Goal: Task Accomplishment & Management: Complete application form

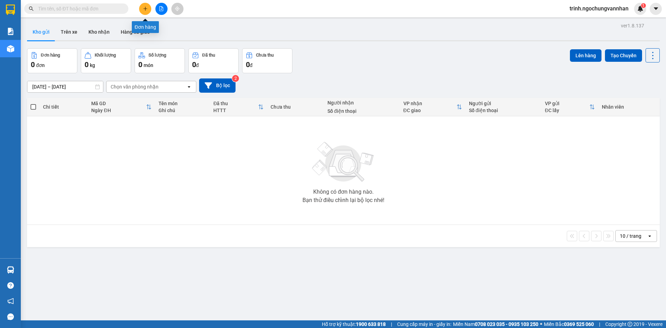
click at [142, 12] on button at bounding box center [145, 9] width 12 height 12
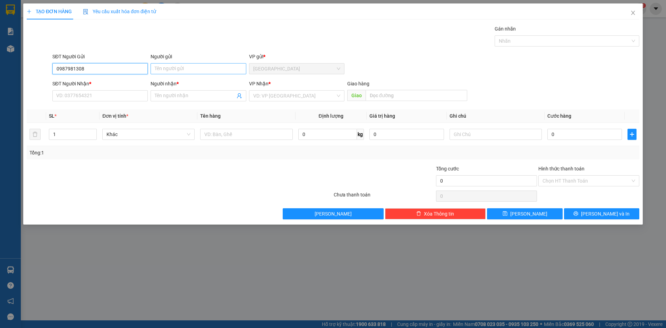
type input "0987981308"
click at [164, 71] on input "Người gửi" at bounding box center [198, 68] width 95 height 11
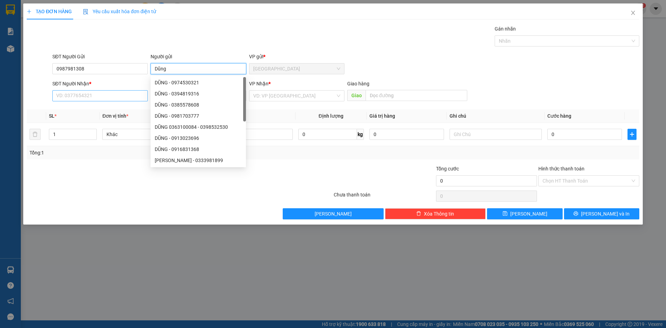
type input "Dũng"
click at [137, 92] on input "SĐT Người Nhận *" at bounding box center [99, 95] width 95 height 11
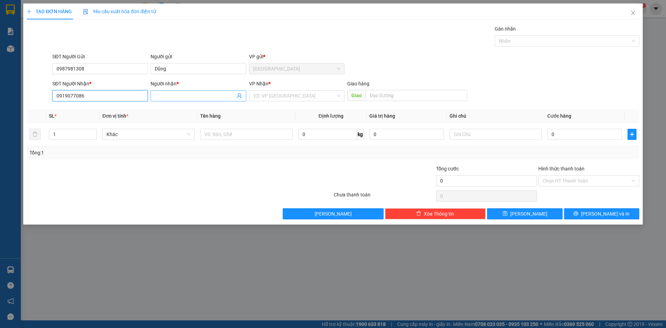
type input "0919077086"
click at [185, 98] on input "Người nhận *" at bounding box center [195, 96] width 80 height 8
type input "Sỹ"
click at [268, 92] on input "search" at bounding box center [294, 96] width 82 height 10
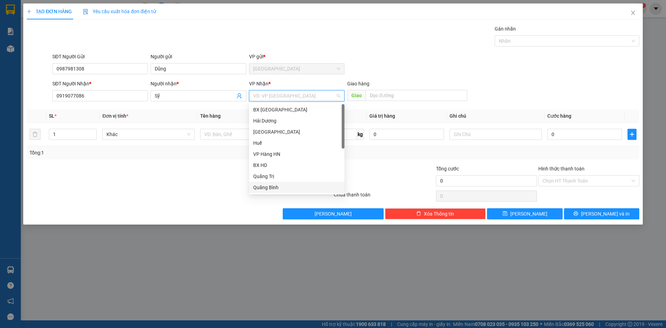
click at [270, 190] on div "Quãng Bình" at bounding box center [296, 188] width 87 height 8
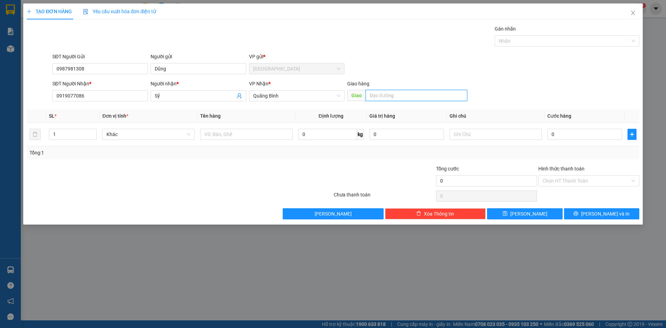
click at [395, 98] on input "text" at bounding box center [417, 95] width 102 height 11
type input "n3 CAM LIÊN"
click at [226, 130] on input "text" at bounding box center [246, 134] width 92 height 11
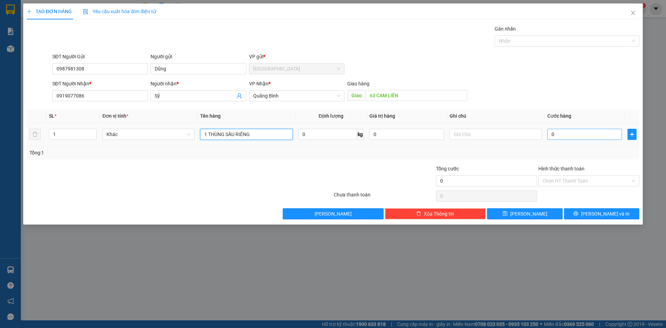
type input "1 THÙNG SẦU RIÊNG"
click at [569, 131] on input "0" at bounding box center [585, 134] width 75 height 11
type input "2"
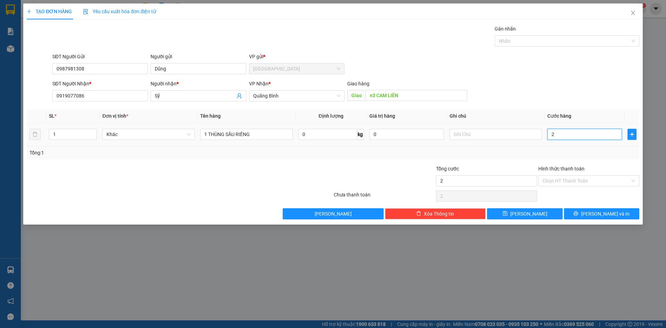
type input "25"
type input "250"
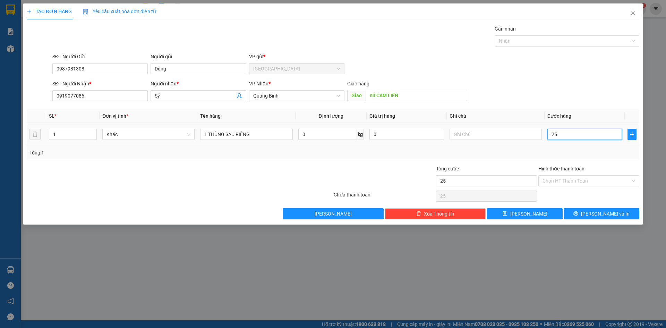
type input "250"
type input "2.500"
type input "25.000"
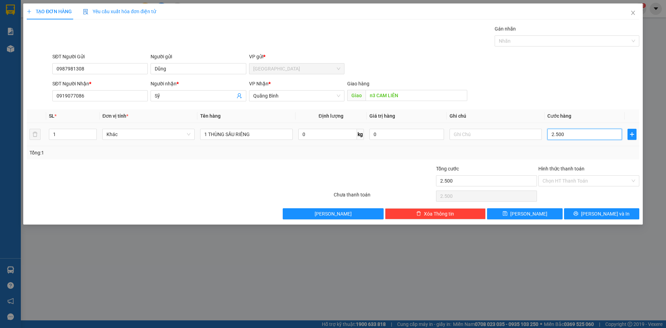
type input "25.000"
type input "250.000"
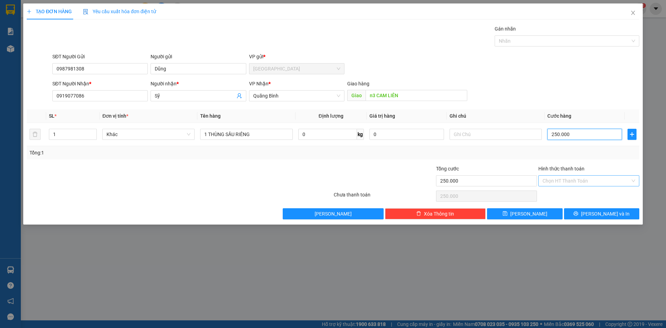
type input "250.000"
click at [566, 180] on input "Hình thức thanh toán" at bounding box center [587, 181] width 88 height 10
click at [565, 198] on div "Tại văn phòng" at bounding box center [589, 195] width 93 height 8
type input "0"
click at [604, 216] on span "[PERSON_NAME] và In" at bounding box center [605, 214] width 49 height 8
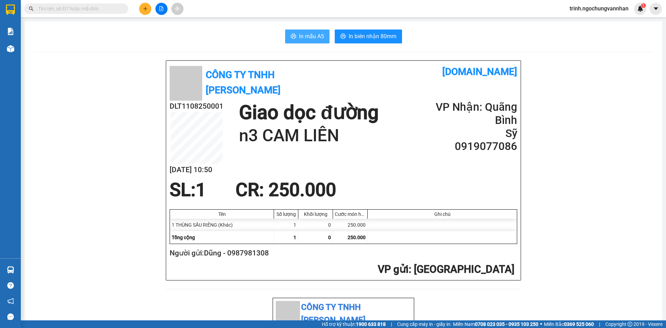
click at [315, 39] on span "In mẫu A5" at bounding box center [311, 36] width 25 height 9
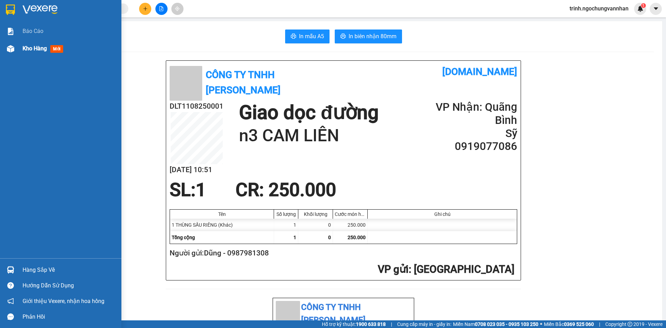
click at [26, 48] on span "Kho hàng" at bounding box center [35, 48] width 24 height 7
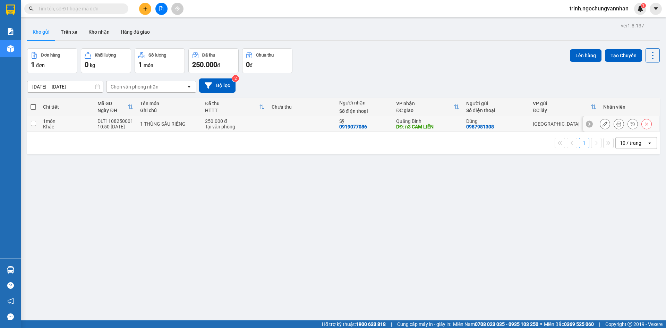
click at [603, 123] on icon at bounding box center [605, 123] width 5 height 5
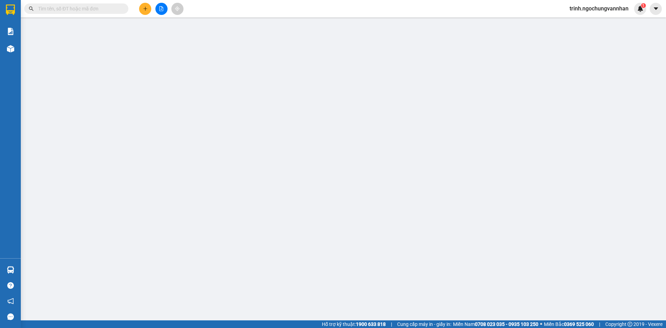
type input "0987981308"
type input "0919077086"
type input "n3 CAM LIÊN"
type input "250.000"
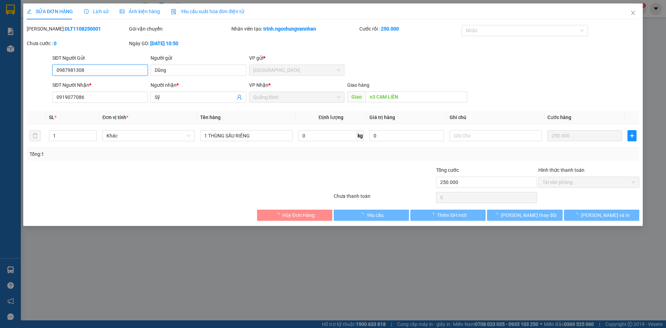
drag, startPoint x: 91, startPoint y: 68, endPoint x: 0, endPoint y: 75, distance: 90.9
click at [0, 75] on div "SỬA ĐƠN HÀNG Lịch sử Ảnh kiện hàng Yêu cầu xuất hóa đơn điện tử Total Paid Fee …" at bounding box center [333, 164] width 666 height 328
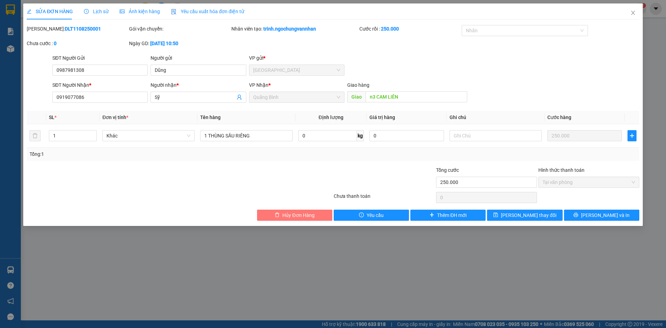
click at [317, 218] on button "Hủy Đơn Hàng" at bounding box center [294, 215] width 75 height 11
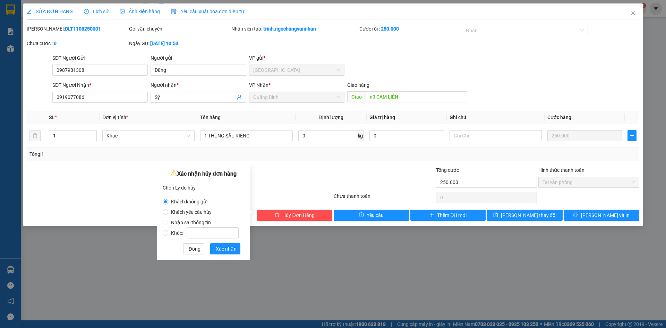
drag, startPoint x: 169, startPoint y: 222, endPoint x: 187, endPoint y: 230, distance: 19.7
click at [169, 223] on span "Nhập sai thông tin" at bounding box center [190, 223] width 45 height 6
click at [168, 223] on input "Nhập sai thông tin" at bounding box center [166, 223] width 6 height 6
radio input "true"
radio input "false"
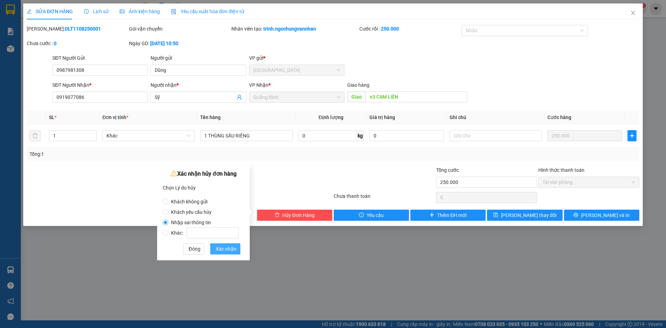
click at [226, 250] on span "Xác nhận" at bounding box center [226, 249] width 21 height 8
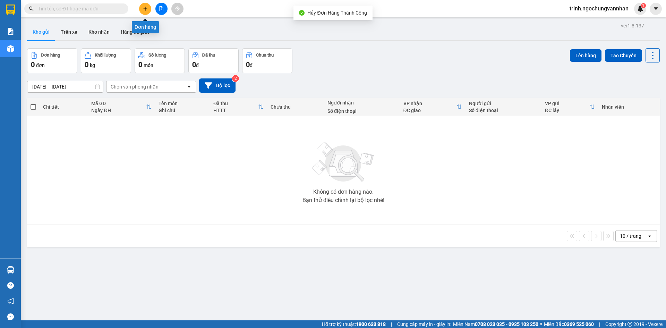
click at [148, 7] on button at bounding box center [145, 9] width 12 height 12
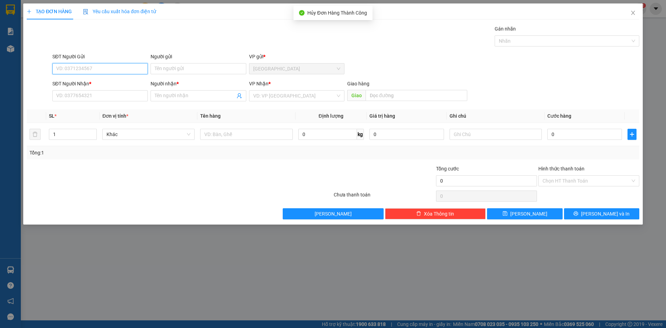
paste input "0987981308"
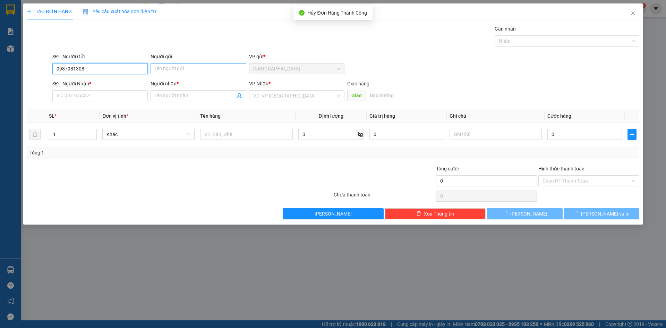
type input "0987981308"
click at [168, 71] on input "Người gửi" at bounding box center [198, 68] width 95 height 11
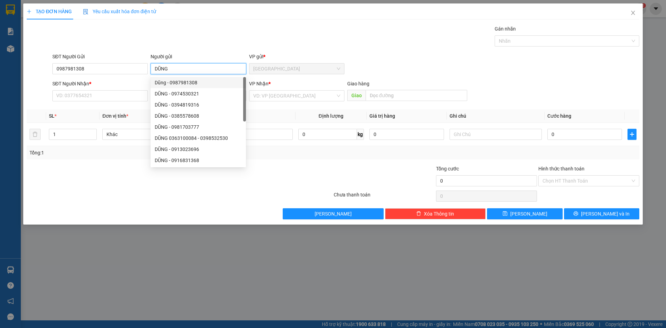
click at [156, 81] on div "Dũng - 0987981308" at bounding box center [198, 83] width 87 height 8
type input "Dũng"
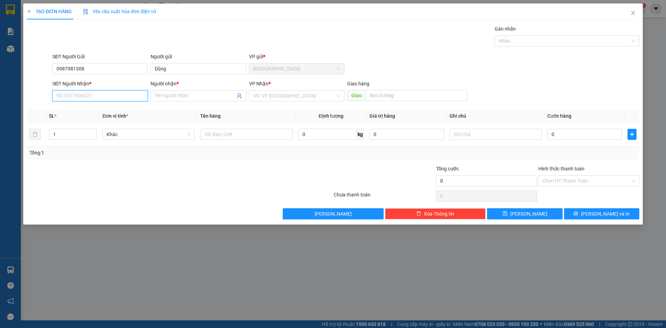
click at [99, 97] on input "SĐT Người Nhận *" at bounding box center [99, 95] width 95 height 11
type input "0919077086"
click at [199, 95] on input "Người nhận *" at bounding box center [195, 96] width 80 height 8
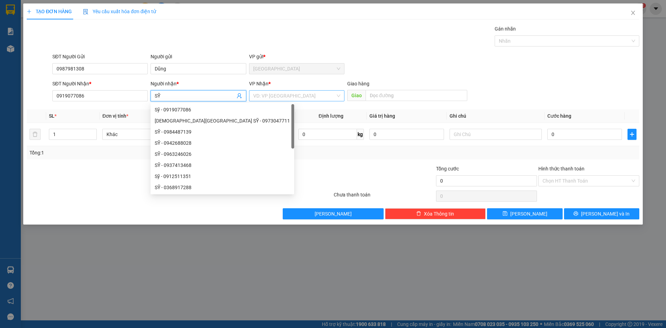
type input "SỸ"
click at [263, 97] on input "search" at bounding box center [294, 96] width 82 height 10
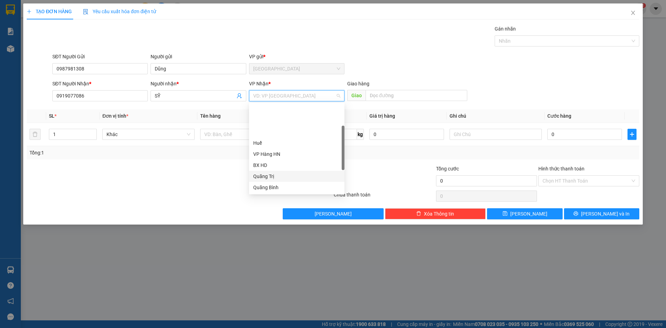
scroll to position [35, 0]
click at [281, 151] on div "Quãng Bình" at bounding box center [296, 153] width 87 height 8
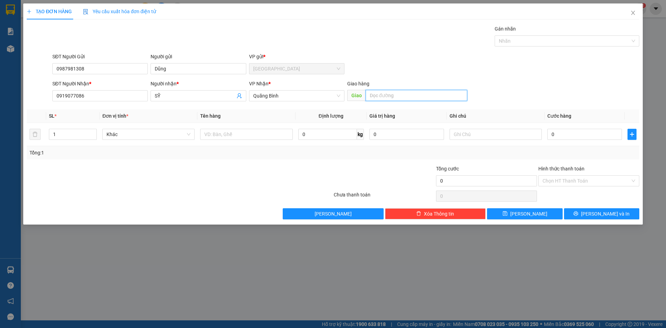
click at [396, 98] on input "text" at bounding box center [417, 95] width 102 height 11
type input "N3 CAM LIÊN"
click at [266, 132] on input "text" at bounding box center [246, 134] width 92 height 11
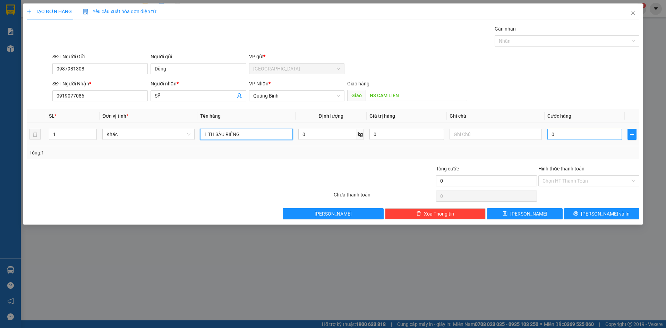
type input "1 TH SẦU RIÊNG"
click at [583, 132] on input "0" at bounding box center [585, 134] width 75 height 11
type input "2"
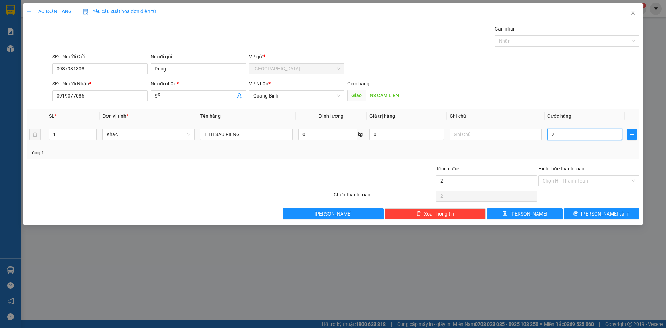
type input "20"
type input "200"
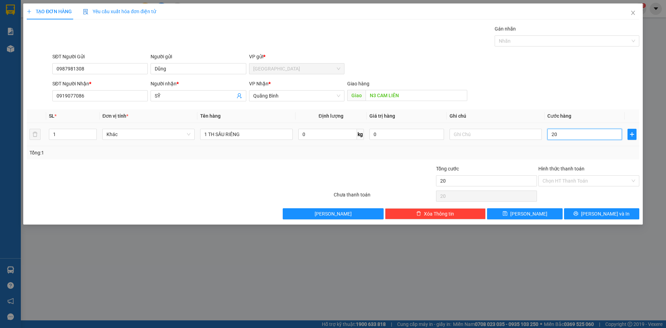
type input "200"
type input "2.000"
type input "20.000"
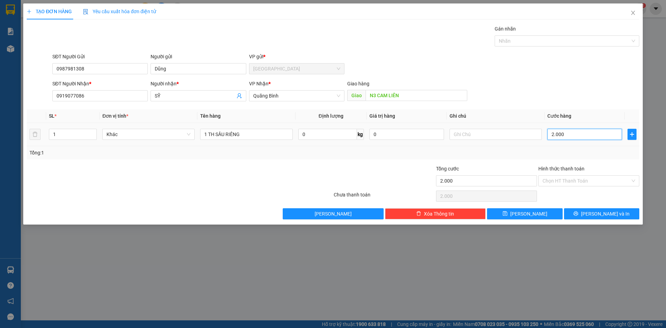
type input "20.000"
type input "200.000"
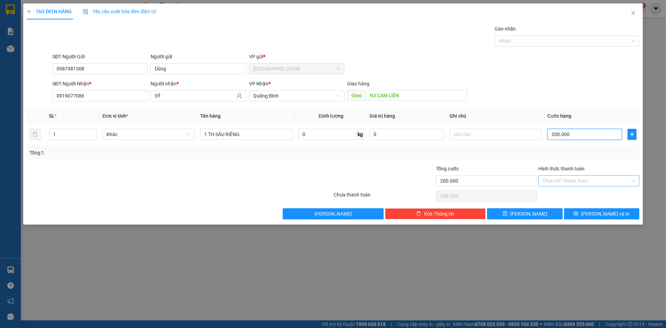
type input "200.000"
click at [573, 180] on input "Hình thức thanh toán" at bounding box center [587, 181] width 88 height 10
click at [571, 195] on div "Tại văn phòng" at bounding box center [589, 195] width 93 height 8
type input "0"
click at [610, 217] on span "[PERSON_NAME] và In" at bounding box center [605, 214] width 49 height 8
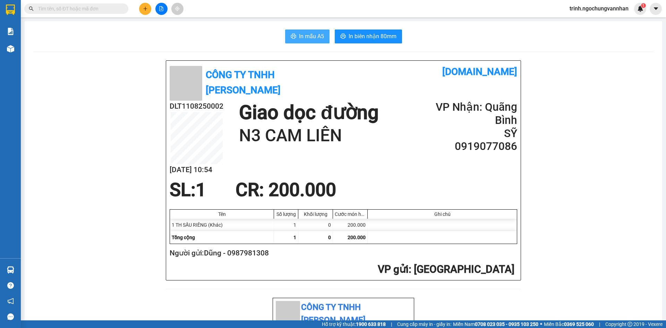
click at [313, 40] on span "In mẫu A5" at bounding box center [311, 36] width 25 height 9
click at [144, 9] on icon "plus" at bounding box center [145, 8] width 5 height 5
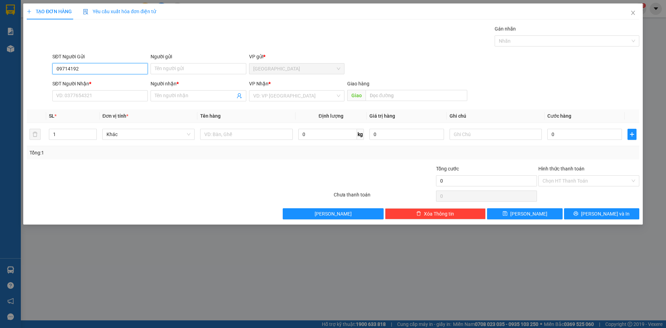
click at [63, 68] on input "09714192" at bounding box center [99, 68] width 95 height 11
click at [64, 69] on input "097314192" at bounding box center [99, 68] width 95 height 11
type input "0971314192"
click at [173, 72] on input "Người gửi" at bounding box center [198, 68] width 95 height 11
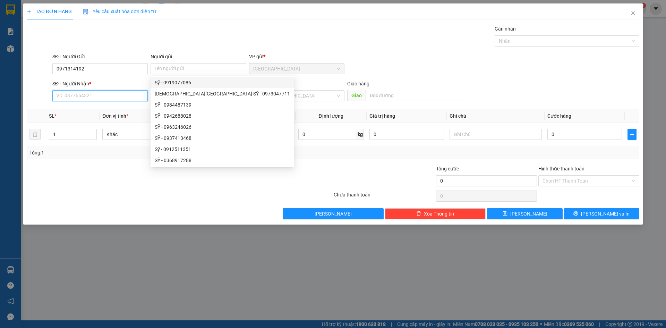
click at [83, 96] on input "SĐT Người Nhận *" at bounding box center [99, 95] width 95 height 11
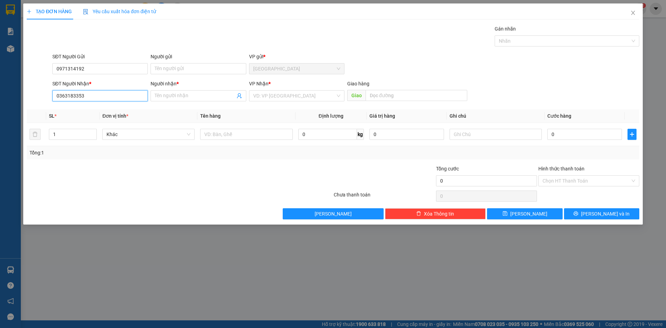
click at [77, 99] on input "0363183353" at bounding box center [99, 95] width 95 height 11
click at [205, 94] on input "Người nhận *" at bounding box center [195, 96] width 80 height 8
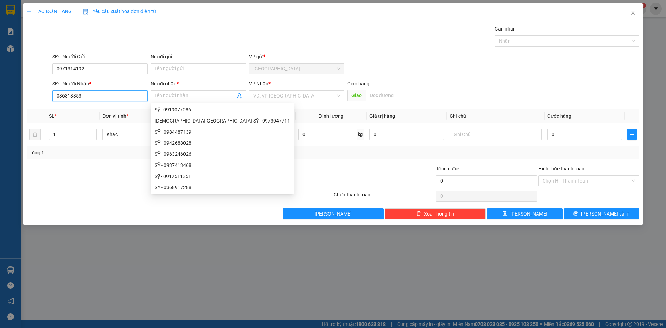
click at [74, 98] on input "036318353" at bounding box center [99, 95] width 95 height 11
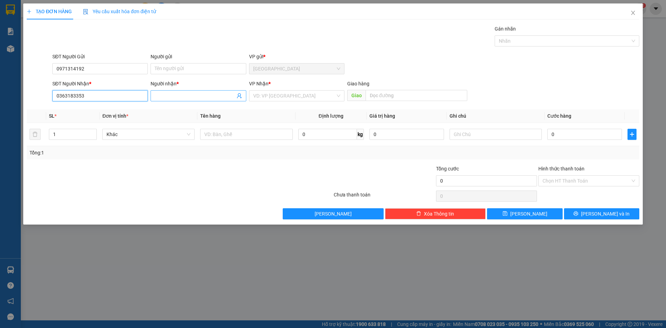
type input "0363183353"
click at [203, 98] on input "Người nhận *" at bounding box center [195, 96] width 80 height 8
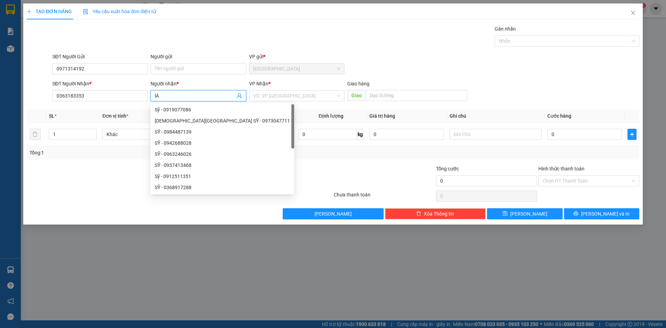
type input "l"
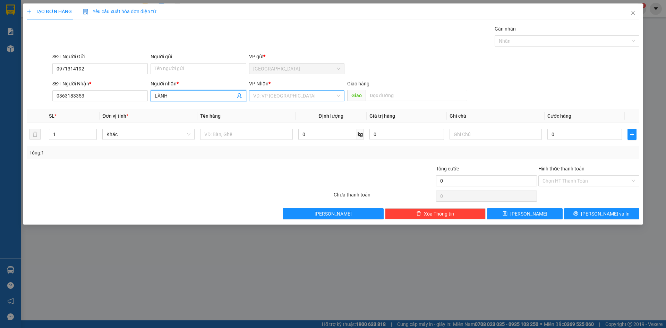
type input "LÀNH"
click at [275, 95] on input "search" at bounding box center [294, 96] width 82 height 10
type input "[PERSON_NAME]"
click at [267, 108] on div "[PERSON_NAME]" at bounding box center [296, 110] width 87 height 8
click at [401, 96] on input "text" at bounding box center [417, 95] width 102 height 11
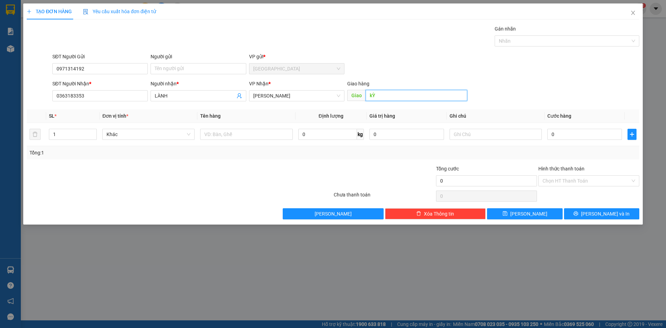
type input "k"
type input "kỳ Anh"
click at [246, 130] on input "text" at bounding box center [246, 134] width 92 height 11
type input "q"
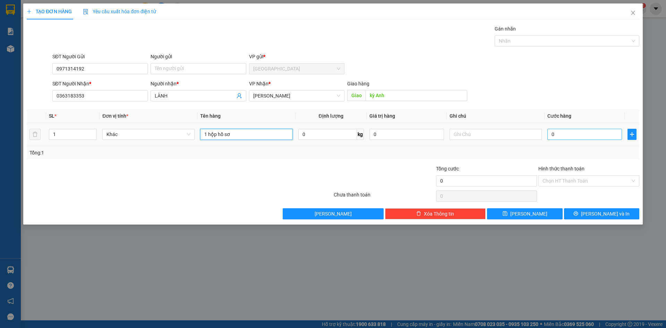
type input "1 hộp hồ sơ"
click at [592, 136] on input "0" at bounding box center [585, 134] width 75 height 11
type input "1"
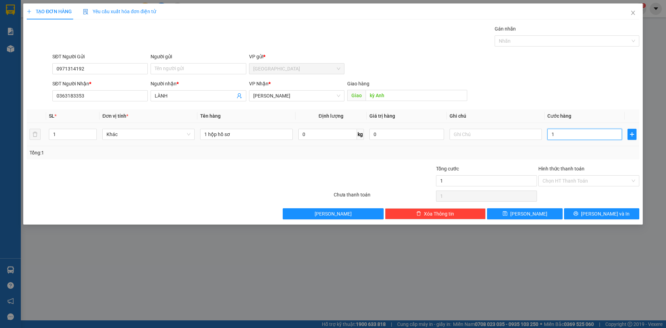
type input "10"
type input "100"
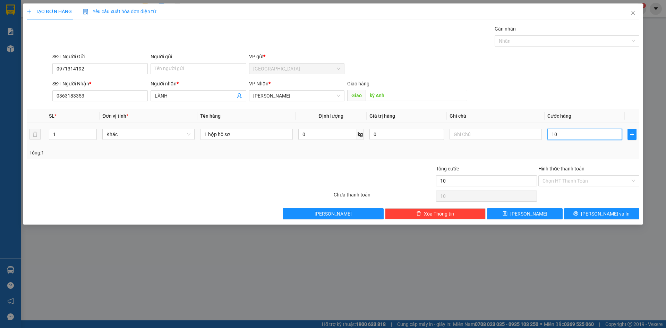
type input "100"
type input "1.000"
type input "10.000"
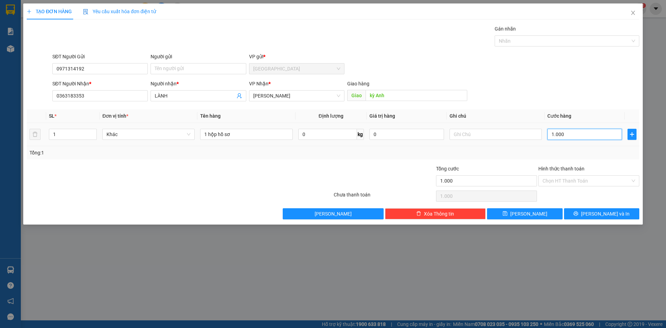
type input "10.000"
type input "100.000"
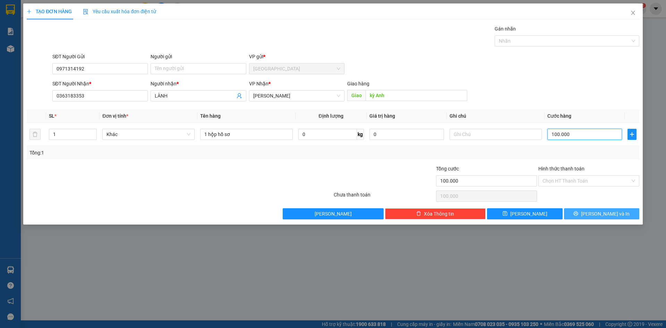
type input "100.000"
click at [578, 212] on icon "printer" at bounding box center [576, 213] width 5 height 5
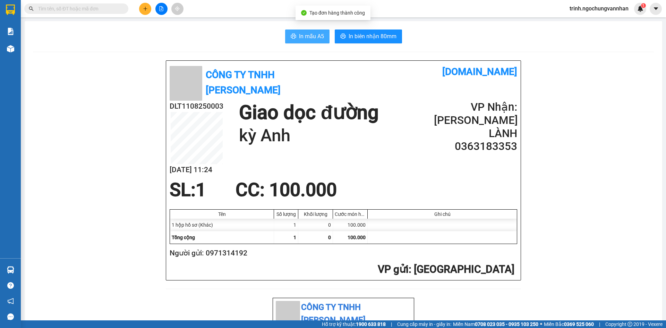
click at [305, 38] on span "In mẫu A5" at bounding box center [311, 36] width 25 height 9
click at [144, 11] on button at bounding box center [145, 9] width 12 height 12
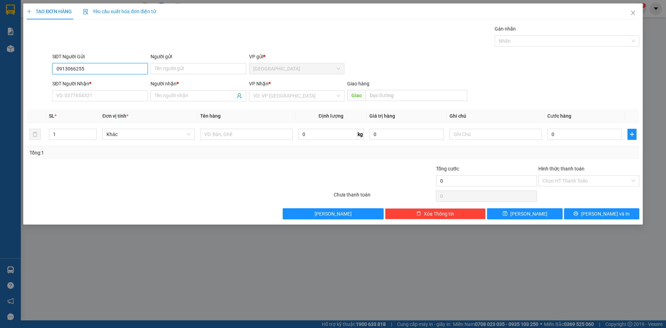
type input "0913066255"
click at [117, 101] on input "SĐT Người Nhận *" at bounding box center [99, 95] width 95 height 11
type input "0918156566"
click at [144, 104] on div "SĐT Người Nhận * 0918156566 0918156566" at bounding box center [99, 92] width 95 height 24
click at [171, 96] on input "Người nhận *" at bounding box center [195, 96] width 80 height 8
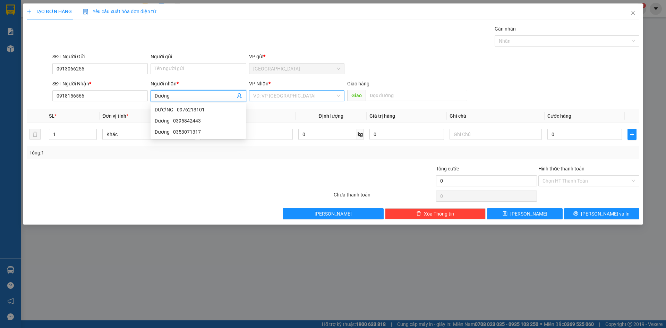
type input "Dương"
click at [286, 96] on input "search" at bounding box center [294, 96] width 82 height 10
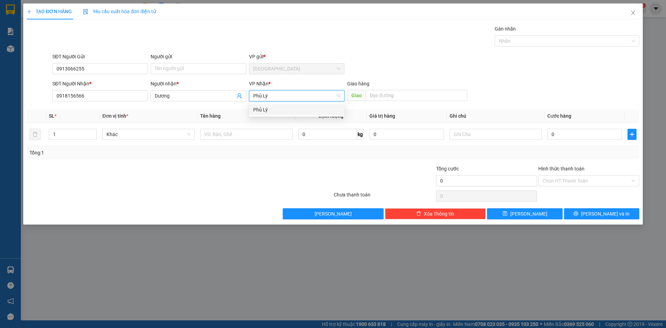
type input "Phủ Lý"
click at [395, 107] on div "Transit Pickup Surcharge Ids Transit Deliver Surcharge Ids Transit Deliver Surc…" at bounding box center [333, 122] width 613 height 194
click at [316, 95] on input "search" at bounding box center [294, 96] width 82 height 10
type input "[GEOGRAPHIC_DATA]"
drag, startPoint x: 258, startPoint y: 93, endPoint x: 243, endPoint y: 100, distance: 16.2
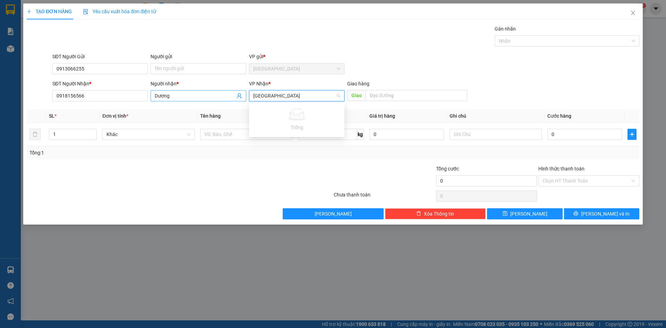
click at [243, 100] on div "SĐT Người Nhận * 0918156566 Người nhận * [PERSON_NAME] * [GEOGRAPHIC_DATA] VD: …" at bounding box center [346, 92] width 590 height 24
drag, startPoint x: 275, startPoint y: 97, endPoint x: 270, endPoint y: 98, distance: 4.6
click at [270, 98] on input "[GEOGRAPHIC_DATA]" at bounding box center [294, 96] width 82 height 10
drag, startPoint x: 270, startPoint y: 98, endPoint x: 198, endPoint y: 90, distance: 72.3
click at [198, 90] on div "SĐT Người Nhận * 0918156566 Người nhận * [PERSON_NAME] * [GEOGRAPHIC_DATA] VD: …" at bounding box center [346, 92] width 590 height 24
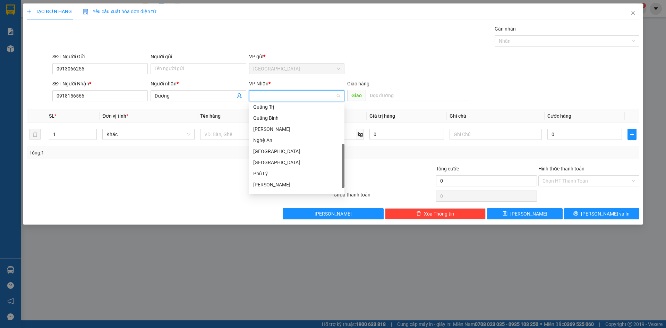
scroll to position [78, 0]
click at [275, 163] on div "Phủ Lý" at bounding box center [296, 165] width 87 height 8
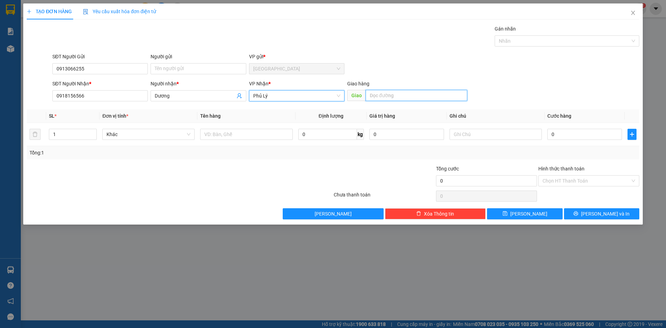
click at [383, 96] on input "text" at bounding box center [417, 95] width 102 height 11
type input "nút giao Liêm Tuyền Phủ Lý"
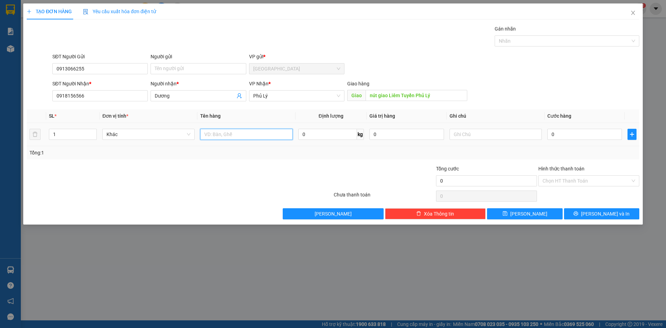
click at [227, 138] on input "text" at bounding box center [246, 134] width 92 height 11
type input "1 thùng xốp bơ"
type input "2"
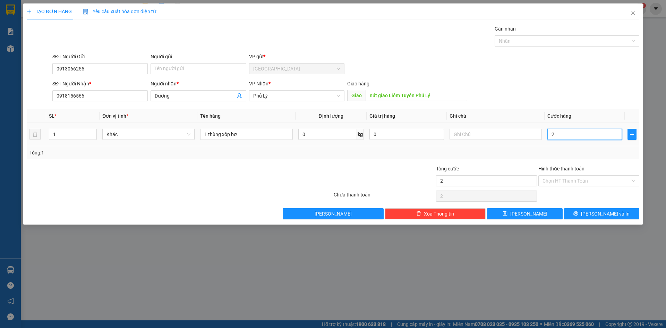
type input "20"
type input "200"
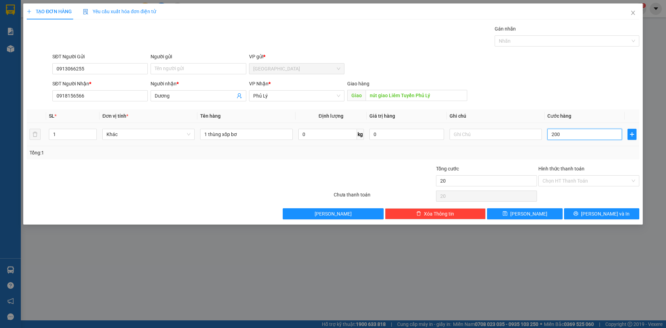
type input "200"
type input "2.000"
type input "20.000"
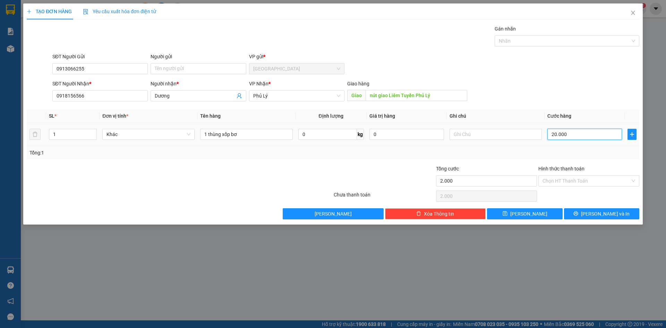
type input "20.000"
type input "200.000"
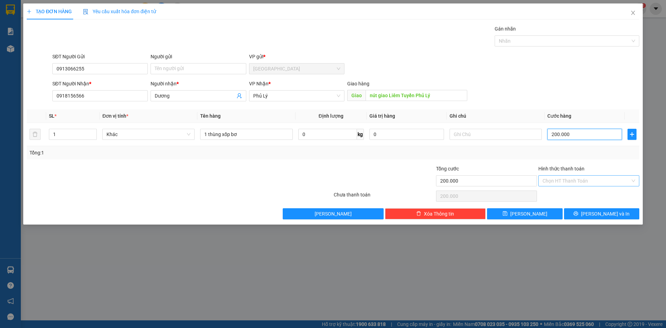
type input "200.000"
click at [579, 179] on input "Hình thức thanh toán" at bounding box center [587, 181] width 88 height 10
click at [583, 196] on div "Tại văn phòng" at bounding box center [589, 195] width 93 height 8
type input "0"
click at [596, 212] on span "[PERSON_NAME] và In" at bounding box center [605, 214] width 49 height 8
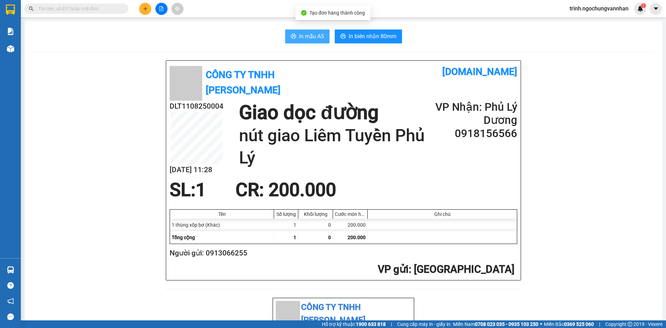
click at [314, 38] on span "In mẫu A5" at bounding box center [311, 36] width 25 height 9
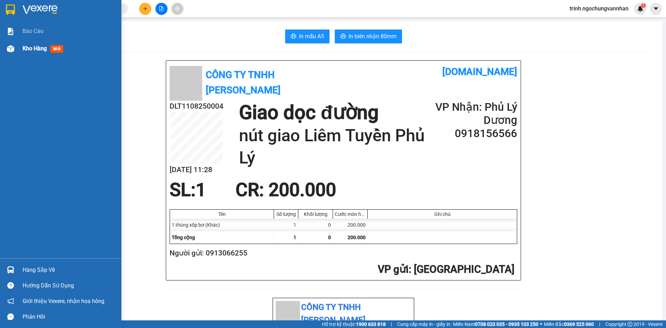
click at [9, 44] on div at bounding box center [11, 49] width 12 height 12
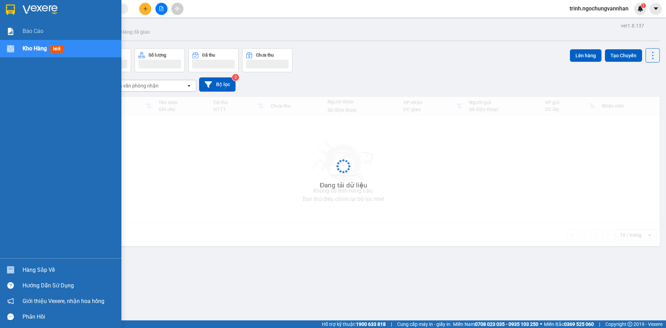
click at [9, 44] on div at bounding box center [11, 49] width 12 height 12
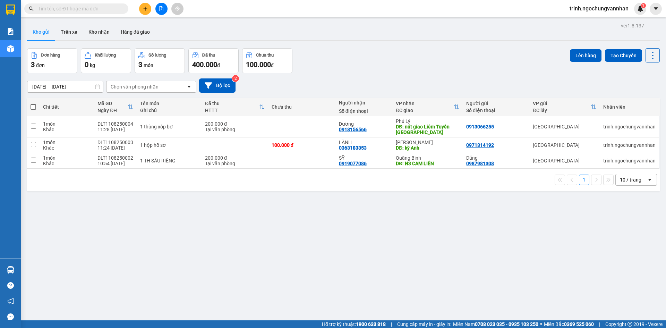
click at [35, 103] on th at bounding box center [33, 107] width 12 height 18
click at [34, 108] on span at bounding box center [34, 107] width 6 height 6
click at [33, 103] on input "checkbox" at bounding box center [33, 103] width 0 height 0
checkbox input "true"
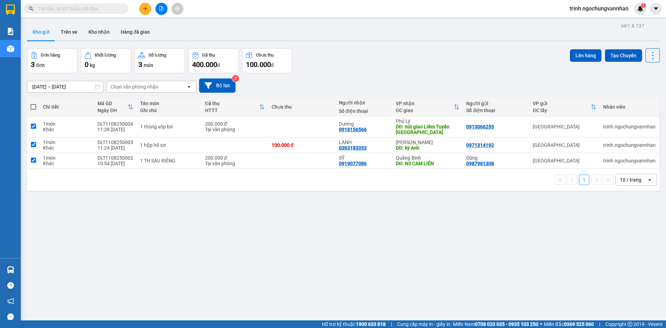
checkbox input "true"
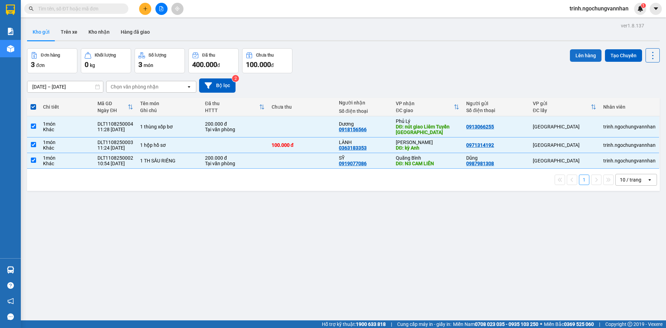
click at [575, 54] on button "Lên hàng" at bounding box center [586, 55] width 32 height 12
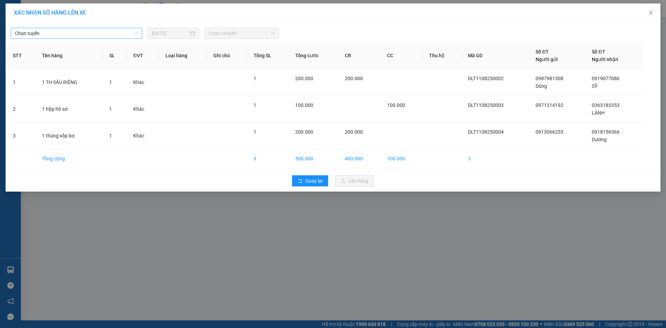
click at [110, 37] on span "Chọn tuyến" at bounding box center [76, 33] width 123 height 10
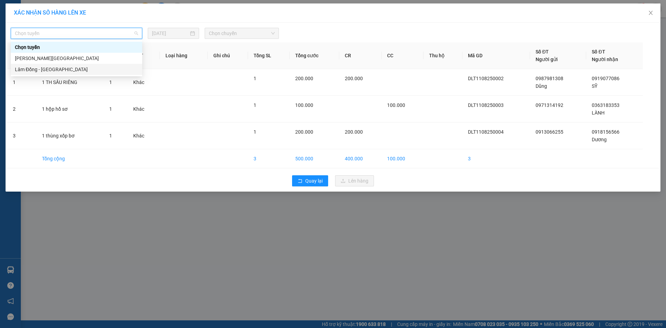
click at [116, 69] on div "Lâm Đồng - [GEOGRAPHIC_DATA]" at bounding box center [76, 70] width 123 height 8
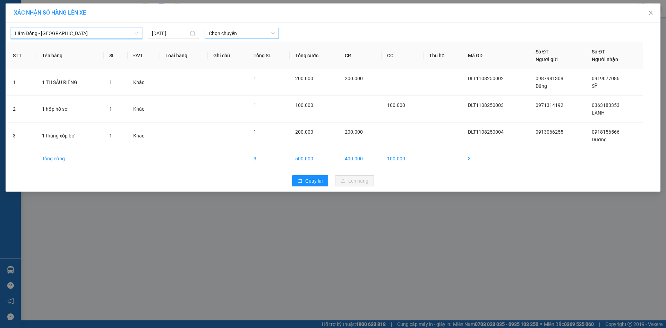
click at [226, 33] on span "Chọn chuyến" at bounding box center [242, 33] width 66 height 10
click at [230, 61] on div "09:00 - 49B-006.19" at bounding box center [236, 58] width 54 height 8
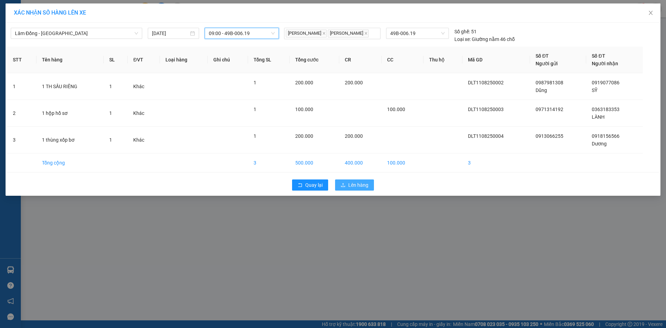
drag, startPoint x: 358, startPoint y: 191, endPoint x: 365, endPoint y: 193, distance: 7.5
click at [357, 189] on span "Lên hàng" at bounding box center [358, 185] width 20 height 8
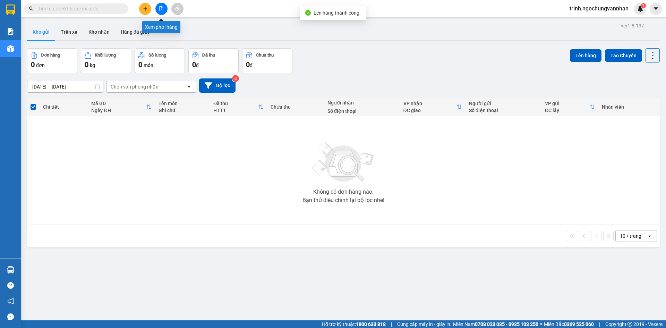
click at [162, 6] on button at bounding box center [161, 9] width 12 height 12
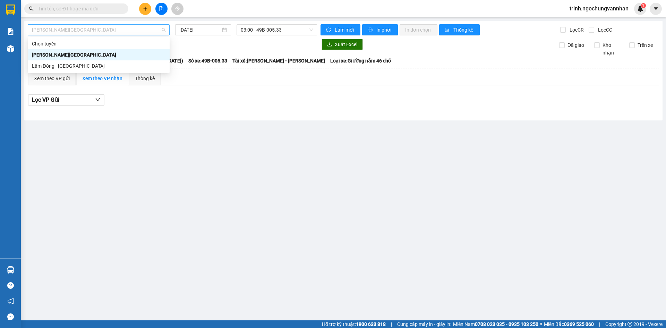
drag, startPoint x: 94, startPoint y: 32, endPoint x: 92, endPoint y: 75, distance: 43.1
click at [94, 33] on span "[PERSON_NAME][GEOGRAPHIC_DATA]" at bounding box center [99, 30] width 134 height 10
click at [92, 70] on div "Lâm Đồng - [GEOGRAPHIC_DATA]" at bounding box center [99, 65] width 142 height 11
type input "[DATE]"
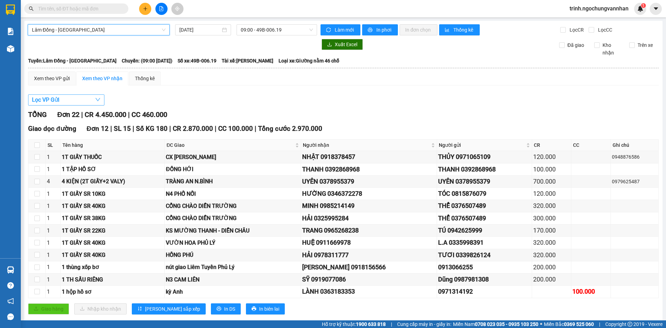
click at [71, 104] on button "Lọc VP Gửi" at bounding box center [66, 99] width 76 height 11
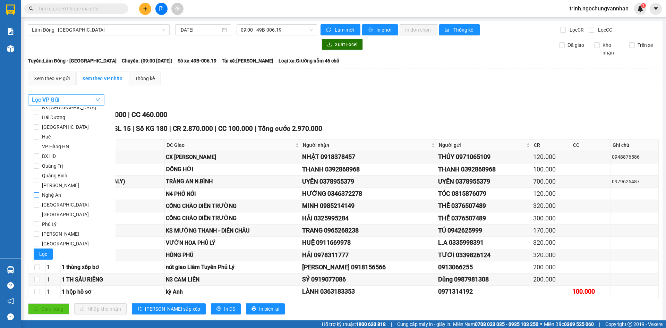
scroll to position [14, 0]
click at [36, 243] on input "[GEOGRAPHIC_DATA]" at bounding box center [37, 243] width 6 height 6
checkbox input "true"
click at [41, 253] on span "Lọc" at bounding box center [43, 254] width 8 height 8
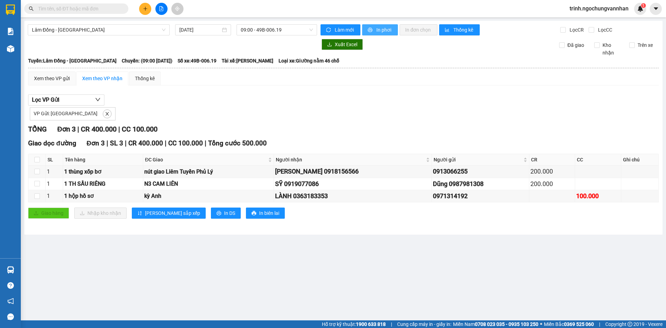
click at [374, 30] on button "In phơi" at bounding box center [380, 29] width 36 height 11
